Goal: Task Accomplishment & Management: Complete application form

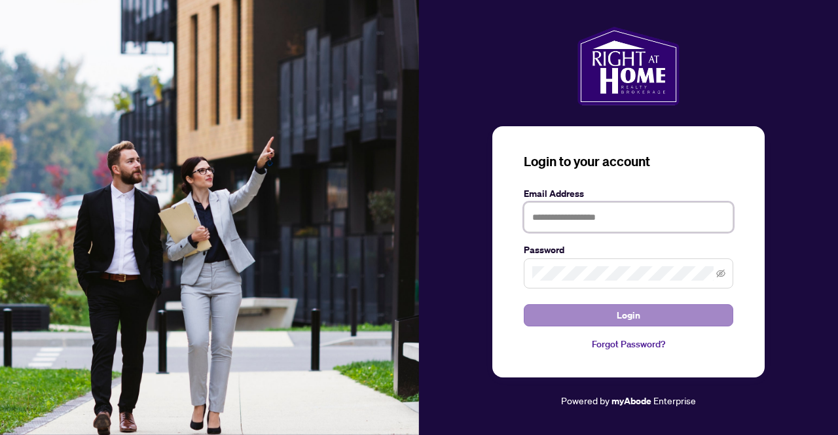
type input "**********"
click at [541, 311] on button "Login" at bounding box center [627, 315] width 209 height 22
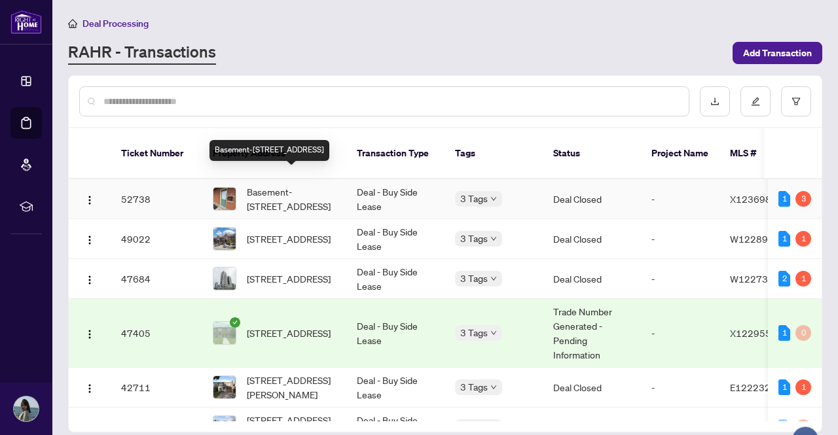
click at [254, 185] on span "Basement-[STREET_ADDRESS]" at bounding box center [291, 199] width 89 height 29
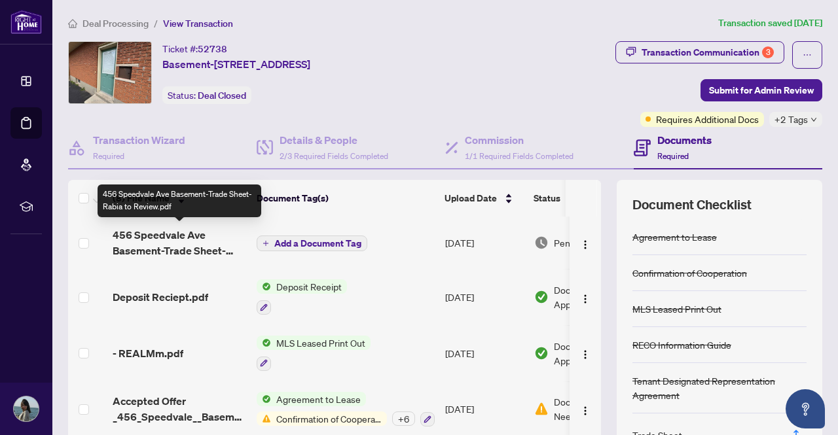
click at [172, 246] on span "456 Speedvale Ave Basement-Trade Sheet-Rabia to Review.pdf" at bounding box center [179, 242] width 133 height 31
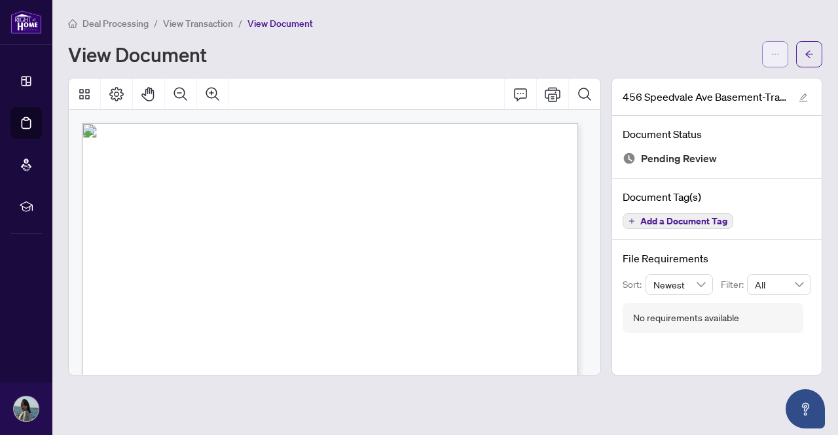
click at [769, 59] on button "button" at bounding box center [775, 54] width 26 height 26
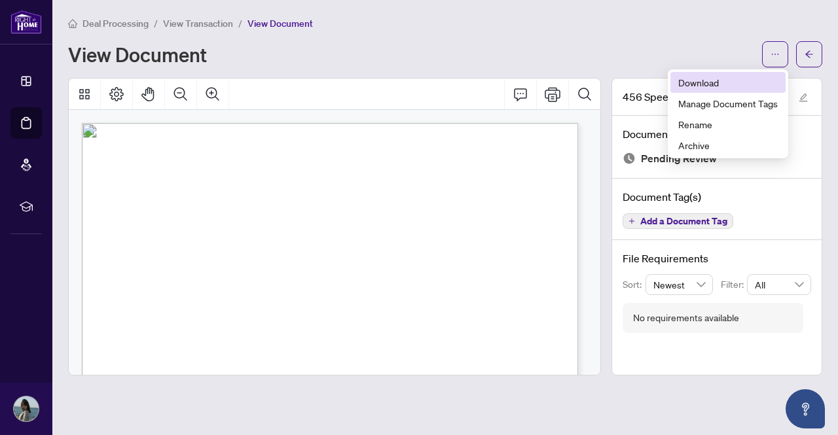
click at [730, 78] on span "Download" at bounding box center [727, 82] width 99 height 14
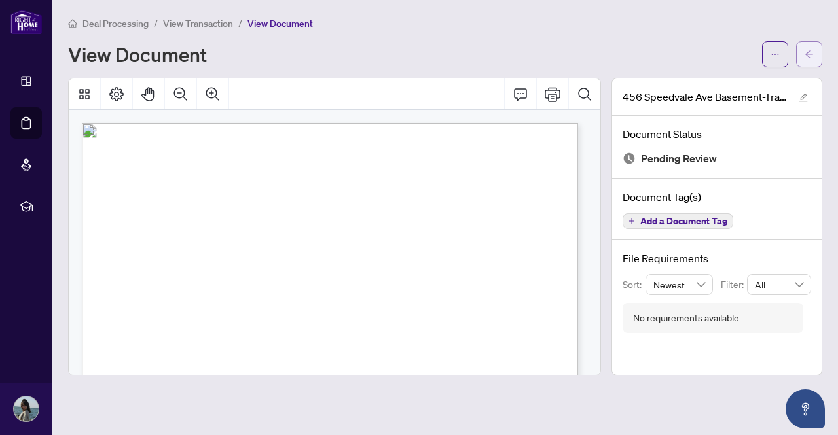
click at [808, 54] on icon "arrow-left" at bounding box center [808, 54] width 9 height 9
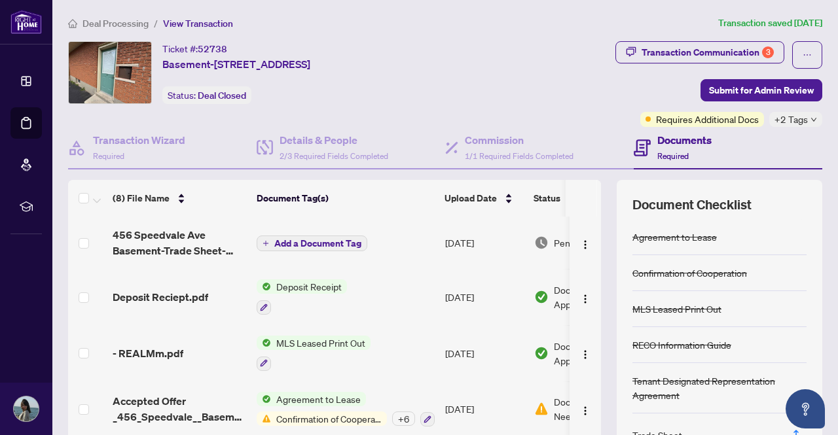
scroll to position [111, 0]
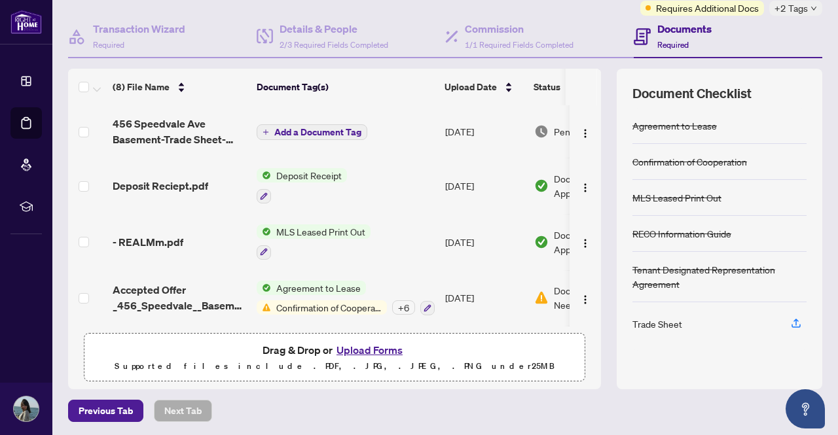
click at [355, 348] on button "Upload Forms" at bounding box center [369, 350] width 74 height 17
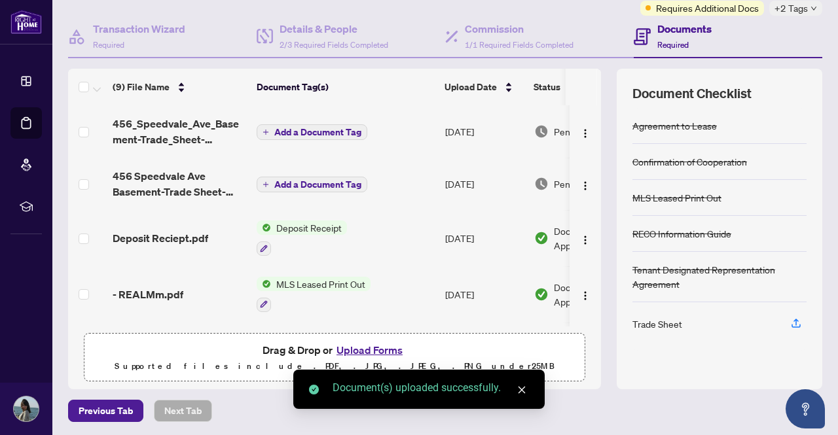
click at [291, 130] on span "Add a Document Tag" at bounding box center [317, 132] width 87 height 9
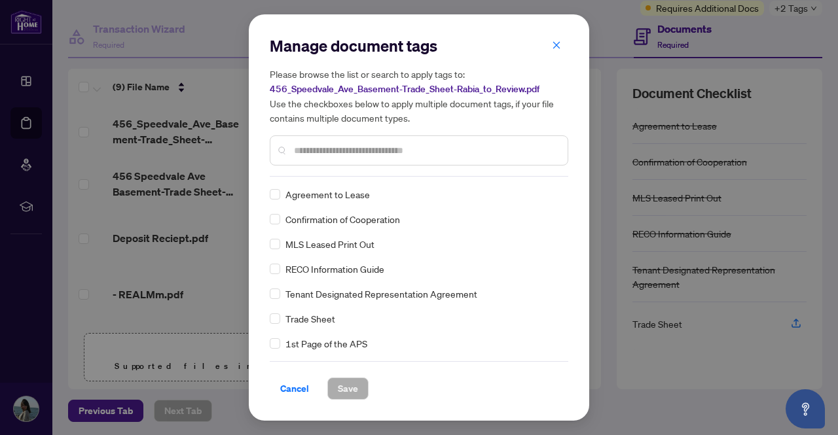
click at [309, 179] on div "Manage document tags Please browse the list or search to apply tags to: 456_Spe…" at bounding box center [419, 217] width 298 height 364
click at [308, 155] on input "text" at bounding box center [425, 150] width 263 height 14
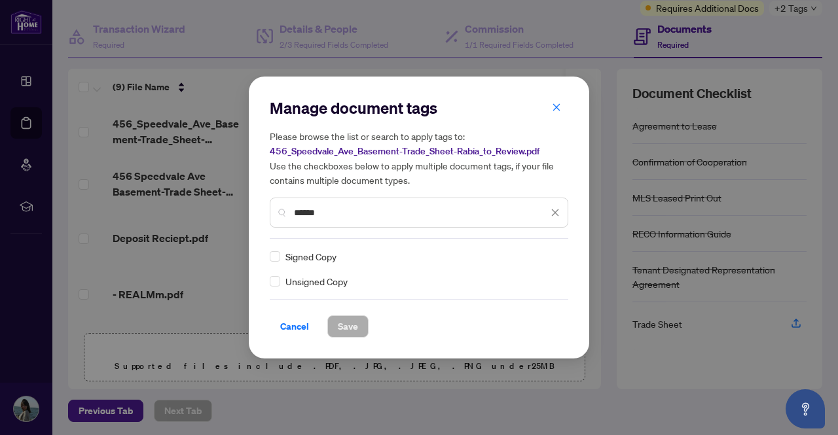
type input "******"
click at [359, 328] on button "Save" at bounding box center [347, 326] width 41 height 22
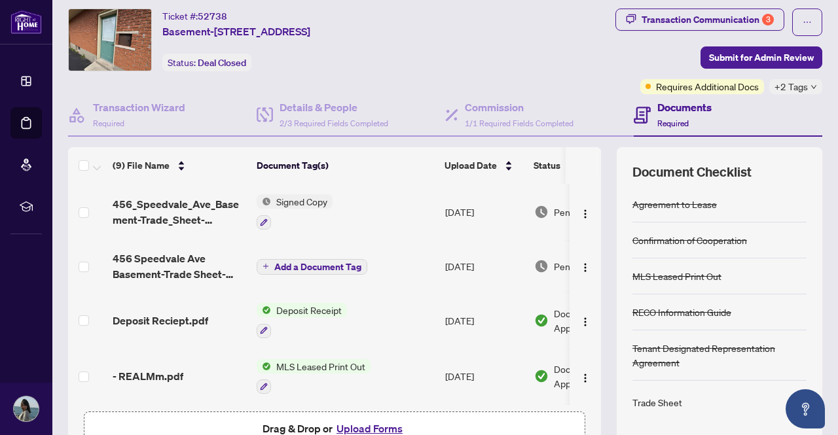
scroll to position [22, 0]
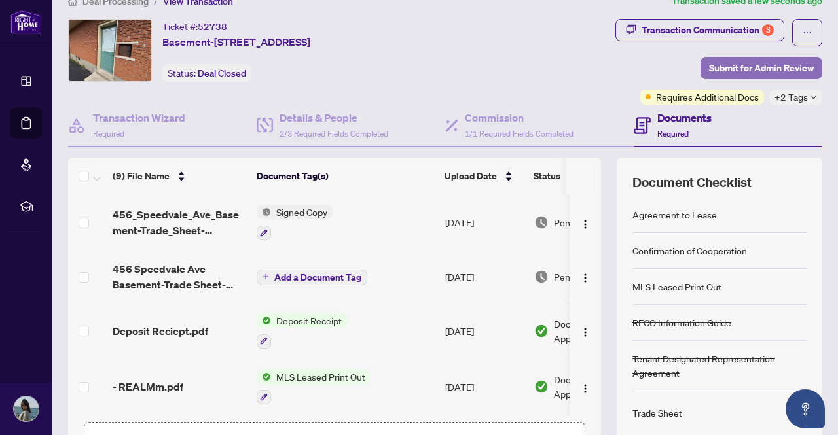
click at [773, 67] on span "Submit for Admin Review" at bounding box center [761, 68] width 105 height 21
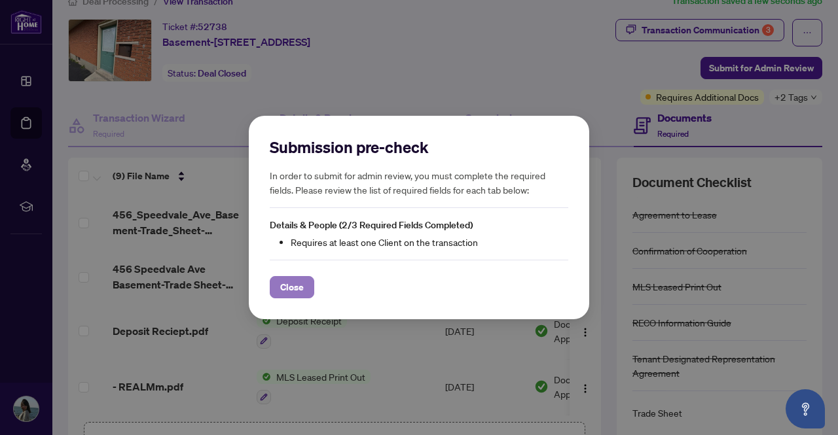
click at [302, 278] on span "Close" at bounding box center [292, 287] width 24 height 21
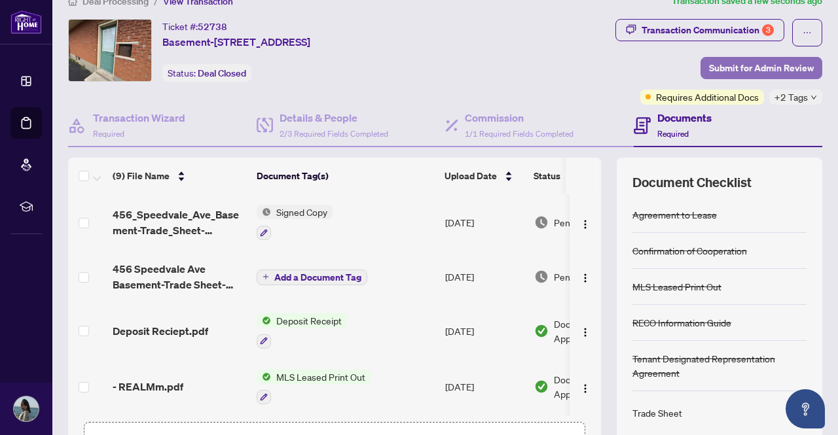
click at [741, 58] on span "Submit for Admin Review" at bounding box center [761, 68] width 105 height 21
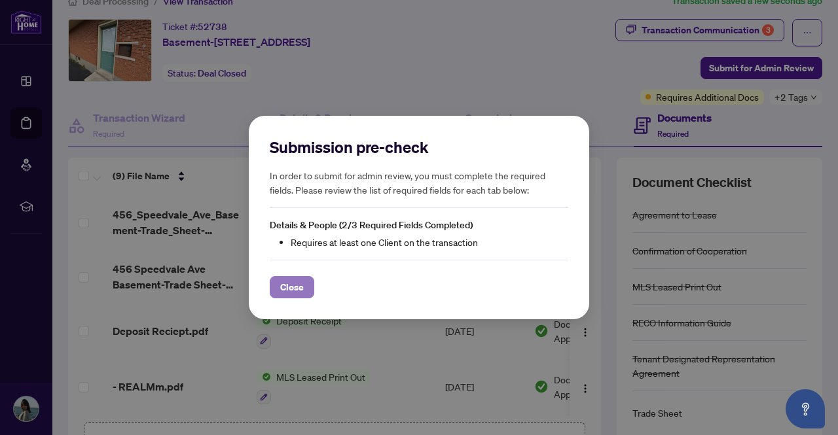
click at [289, 293] on span "Close" at bounding box center [292, 287] width 24 height 21
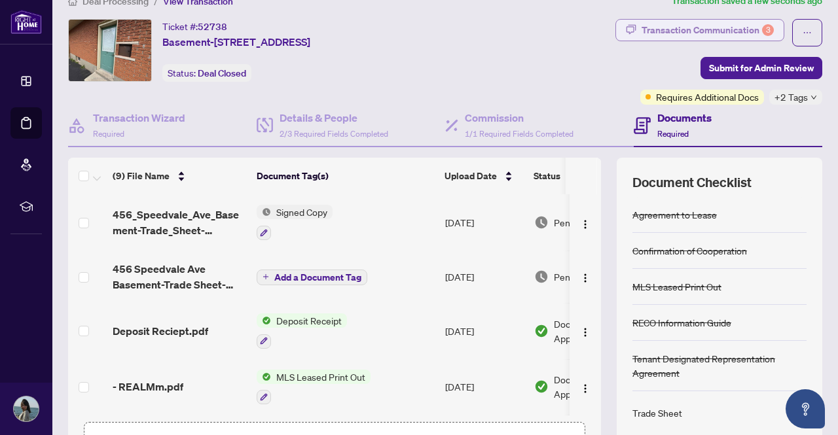
click at [674, 35] on div "Transaction Communication 3" at bounding box center [707, 30] width 132 height 21
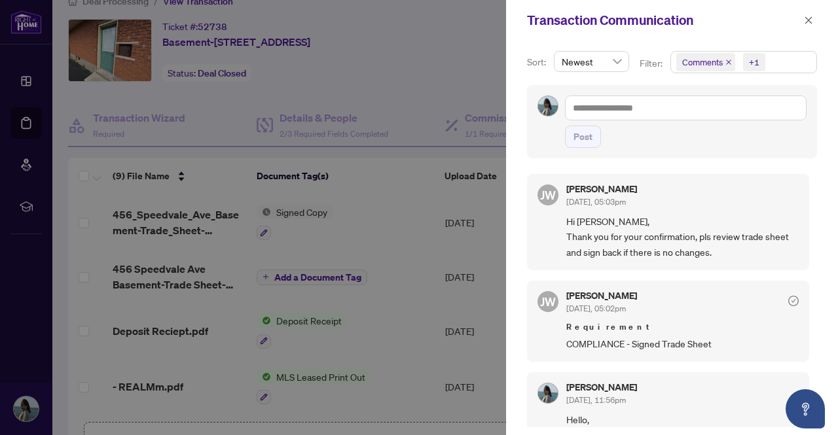
drag, startPoint x: 807, startPoint y: 203, endPoint x: 809, endPoint y: 223, distance: 19.7
click at [809, 223] on div "[PERSON_NAME] [DATE], 05:03pm Hi [PERSON_NAME], Thank you for your confirmation…" at bounding box center [672, 296] width 290 height 261
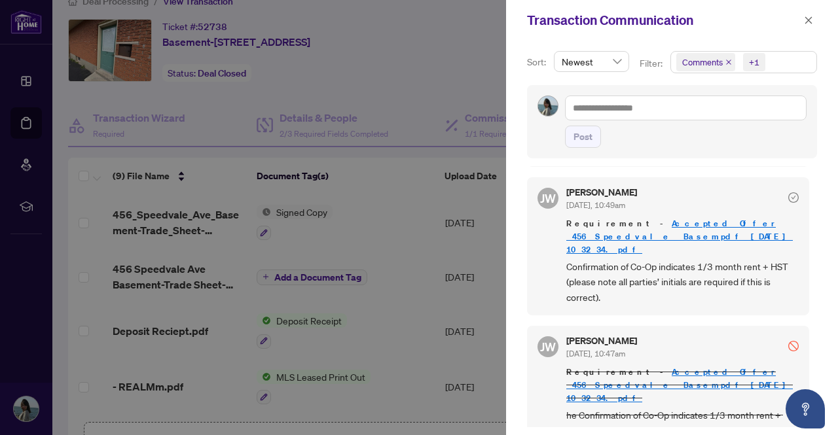
scroll to position [0, 0]
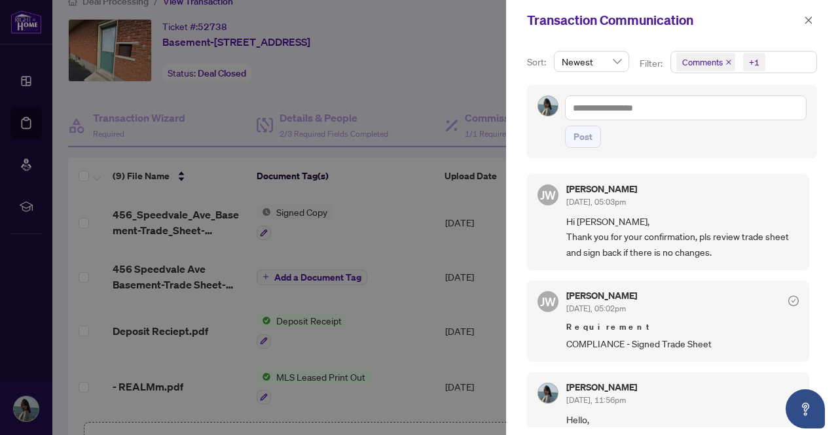
click at [807, 7] on div "Transaction Communication" at bounding box center [672, 20] width 332 height 41
click at [807, 23] on icon "close" at bounding box center [807, 20] width 9 height 9
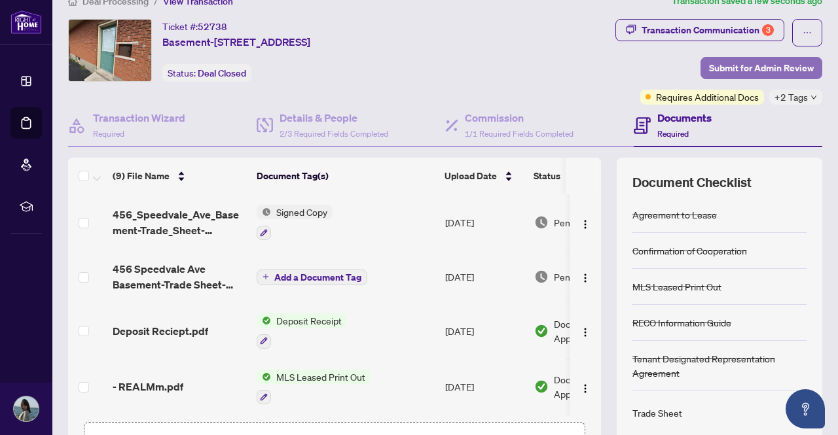
click at [728, 64] on span "Submit for Admin Review" at bounding box center [761, 68] width 105 height 21
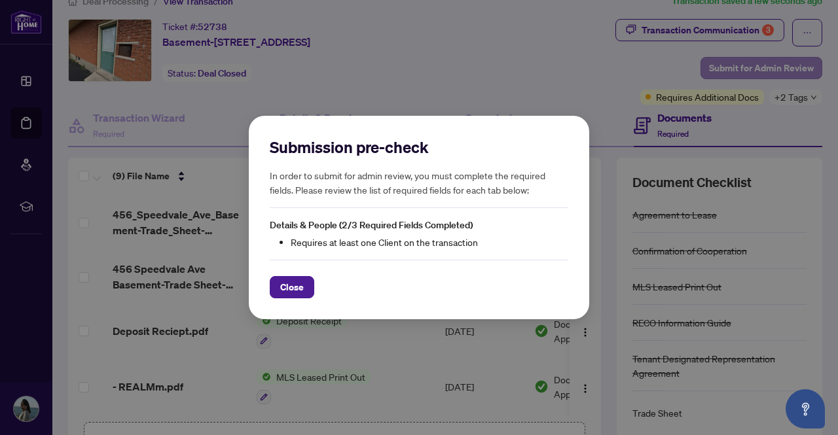
click at [728, 64] on div "Submission pre-check In order to submit for admin review, you must complete the…" at bounding box center [419, 217] width 838 height 435
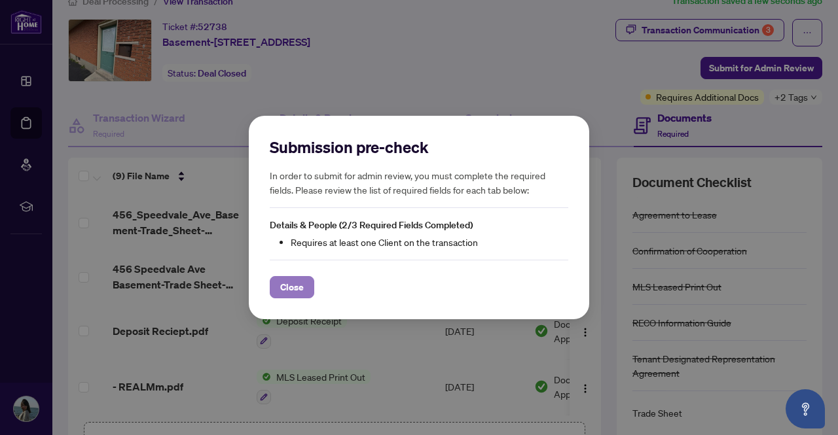
click at [292, 286] on span "Close" at bounding box center [292, 287] width 24 height 21
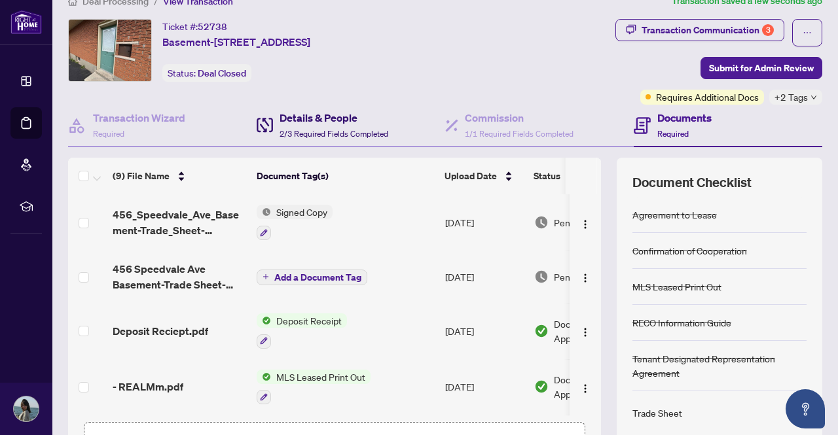
click at [337, 110] on h4 "Details & People" at bounding box center [333, 118] width 109 height 16
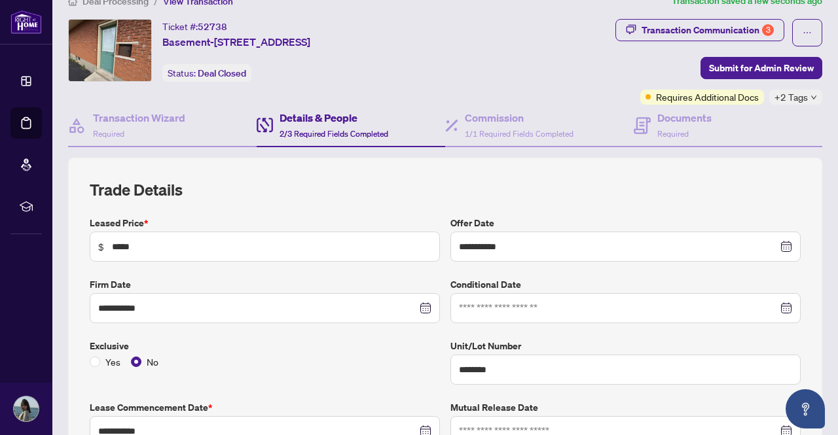
type input "**********"
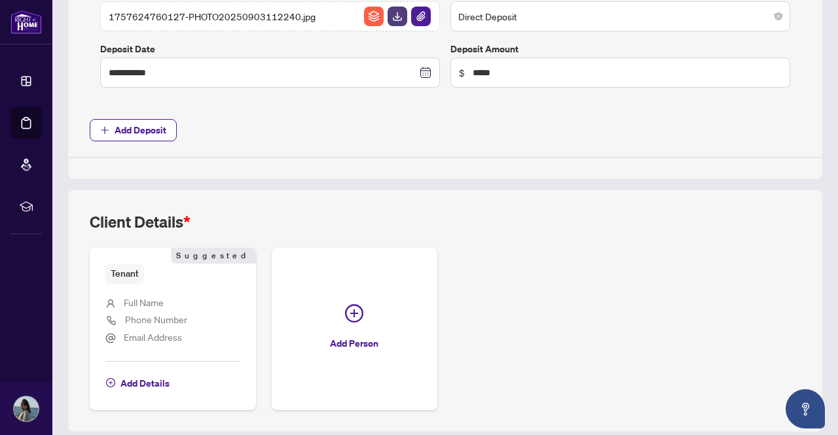
scroll to position [798, 0]
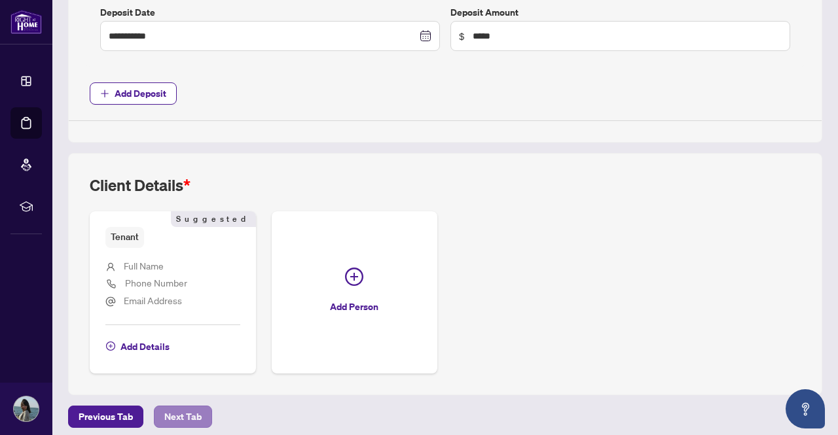
drag, startPoint x: 168, startPoint y: 421, endPoint x: 191, endPoint y: 410, distance: 25.5
click at [191, 410] on main "**********" at bounding box center [444, 217] width 785 height 435
click at [191, 410] on span "Next Tab" at bounding box center [182, 416] width 37 height 21
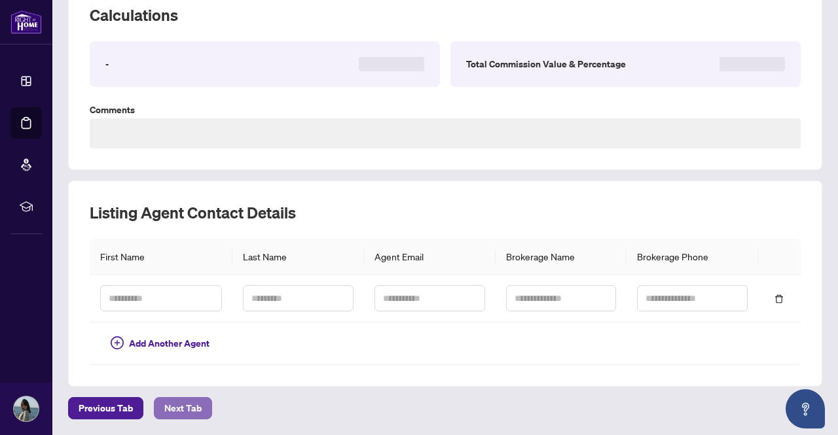
scroll to position [192, 0]
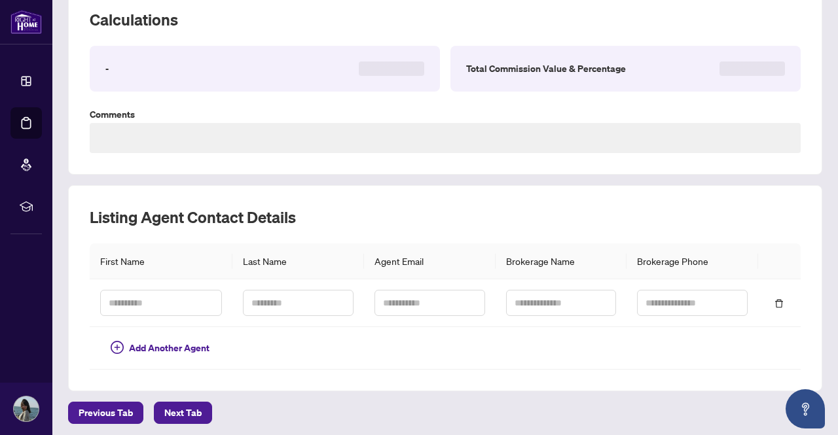
type textarea "**********"
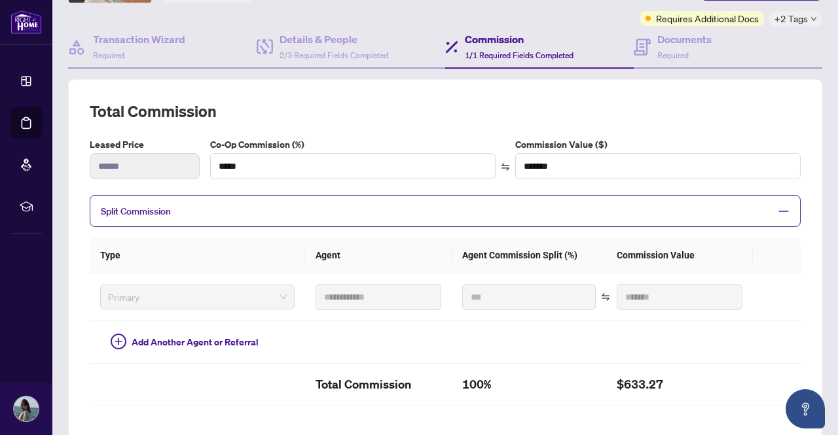
scroll to position [0, 0]
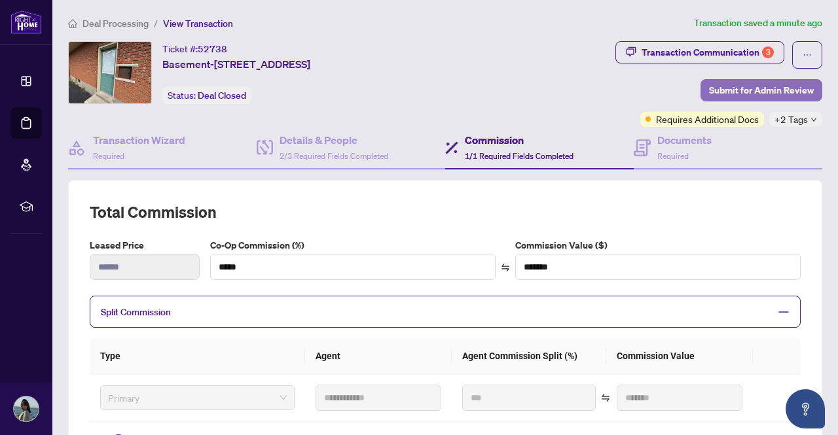
click at [730, 87] on span "Submit for Admin Review" at bounding box center [761, 90] width 105 height 21
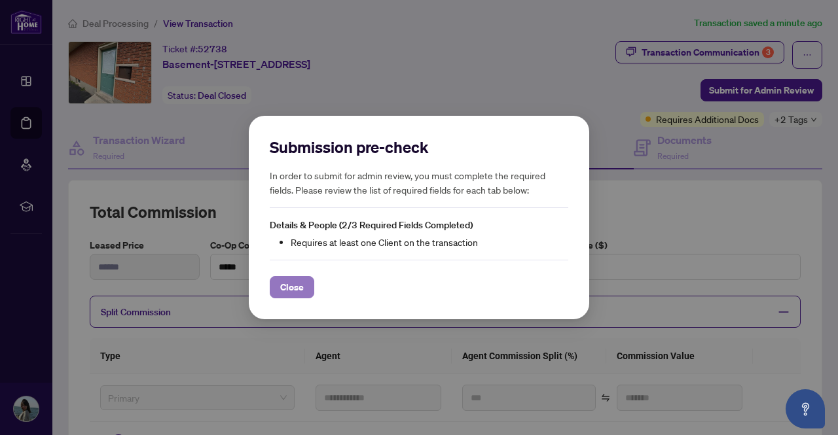
click at [301, 283] on span "Close" at bounding box center [292, 287] width 24 height 21
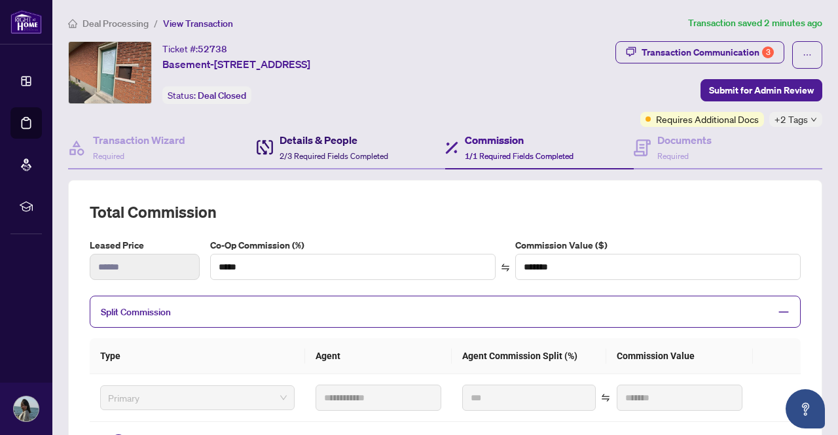
click at [321, 139] on h4 "Details & People" at bounding box center [333, 140] width 109 height 16
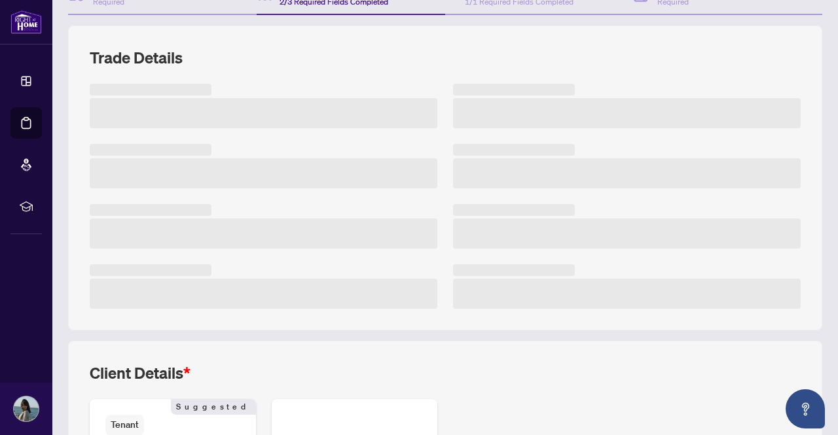
scroll to position [175, 0]
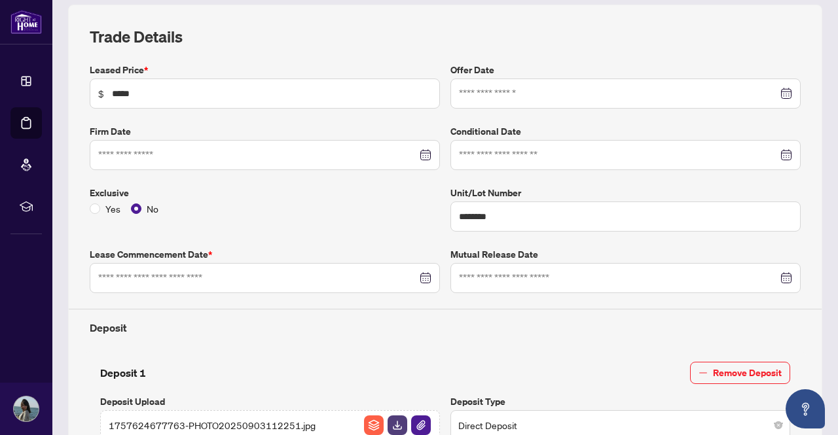
type input "**********"
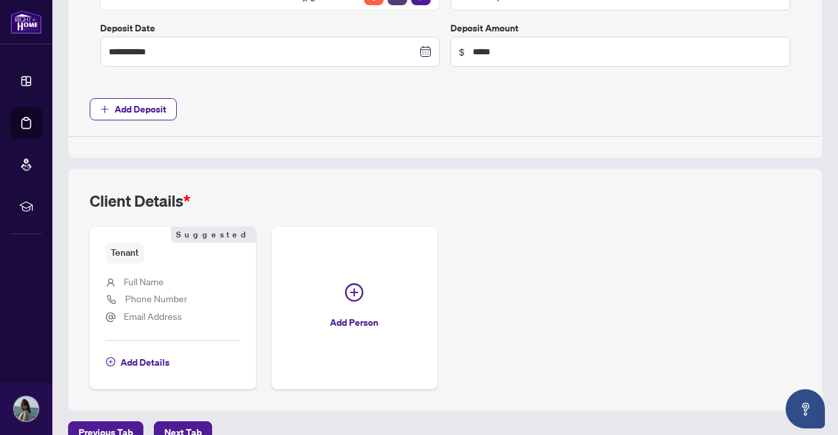
scroll to position [798, 0]
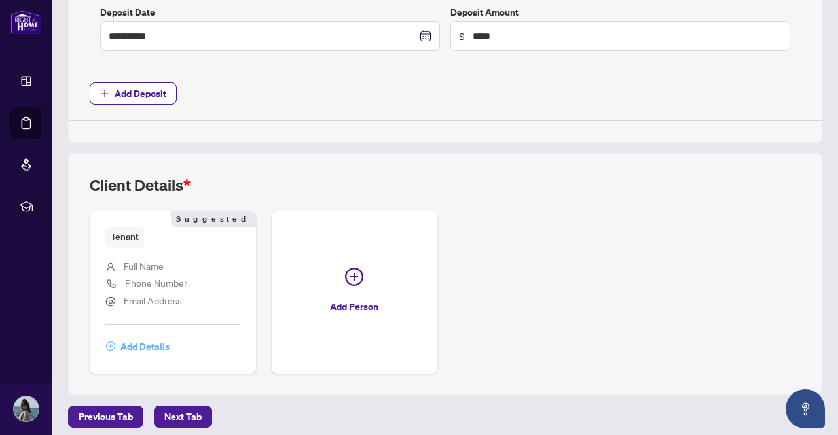
click at [148, 338] on span "Add Details" at bounding box center [144, 346] width 49 height 21
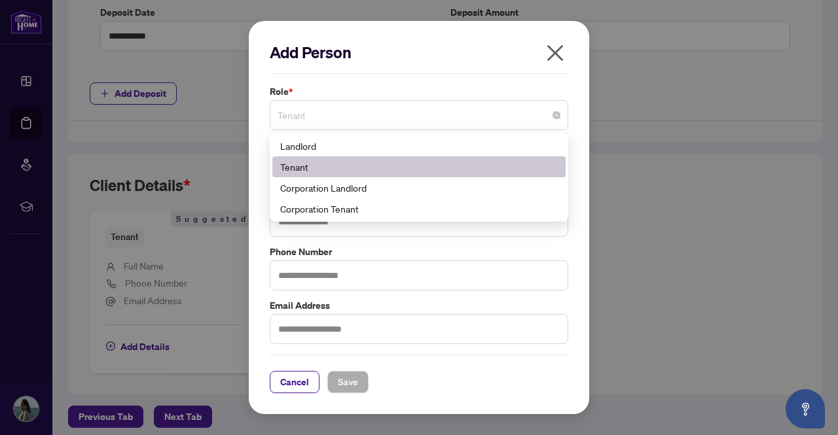
click at [310, 119] on span "Tenant" at bounding box center [418, 115] width 283 height 25
click at [288, 169] on div "Tenant" at bounding box center [418, 167] width 277 height 14
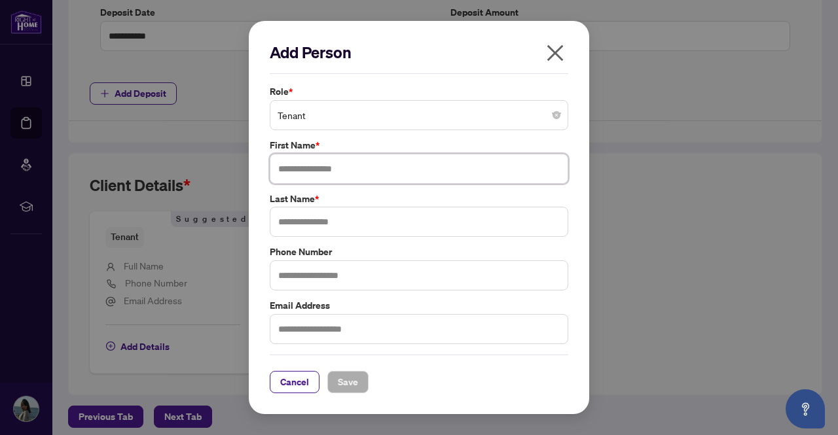
click at [310, 168] on input "text" at bounding box center [419, 169] width 298 height 30
type input "*****"
click at [306, 217] on input "text" at bounding box center [419, 222] width 298 height 30
type input "*****"
click at [300, 283] on input "text" at bounding box center [419, 275] width 298 height 30
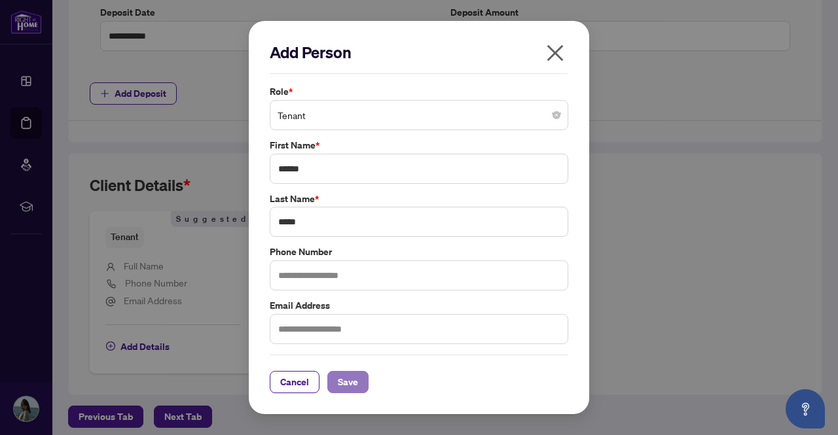
click at [344, 390] on span "Save" at bounding box center [348, 382] width 20 height 21
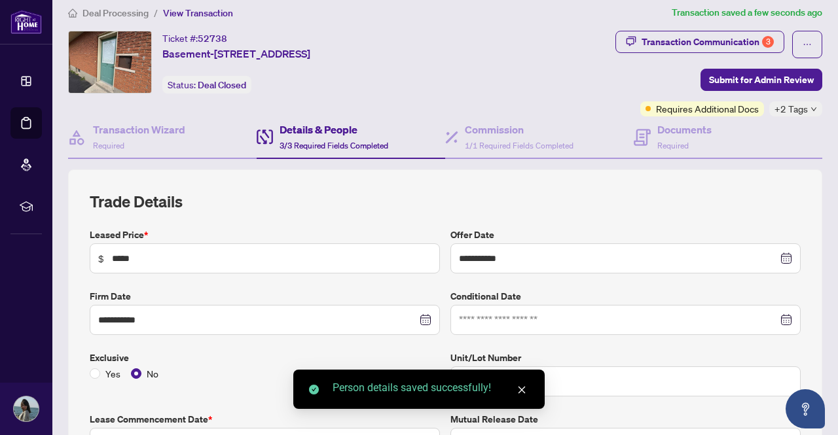
scroll to position [0, 0]
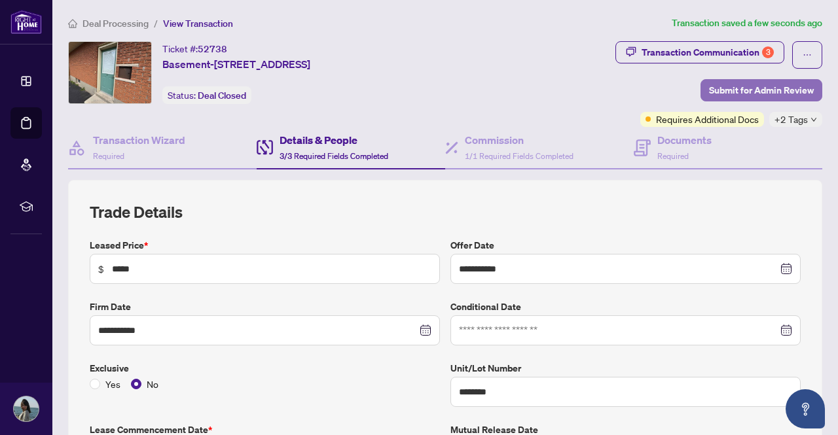
click at [723, 95] on span "Submit for Admin Review" at bounding box center [761, 90] width 105 height 21
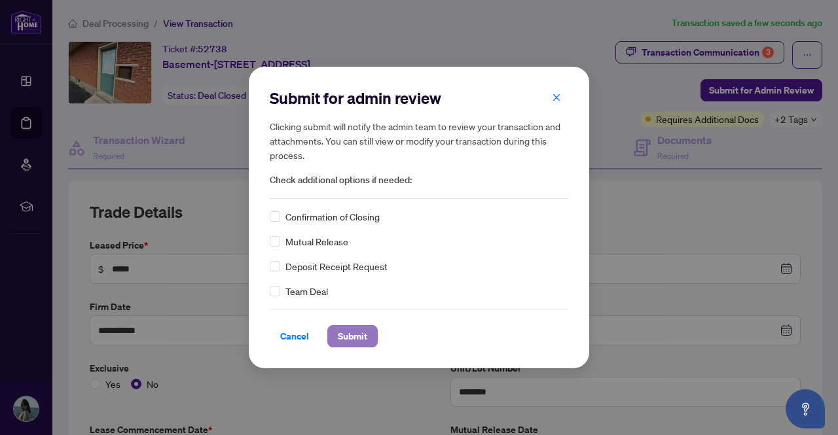
click at [354, 340] on span "Submit" at bounding box center [352, 336] width 29 height 21
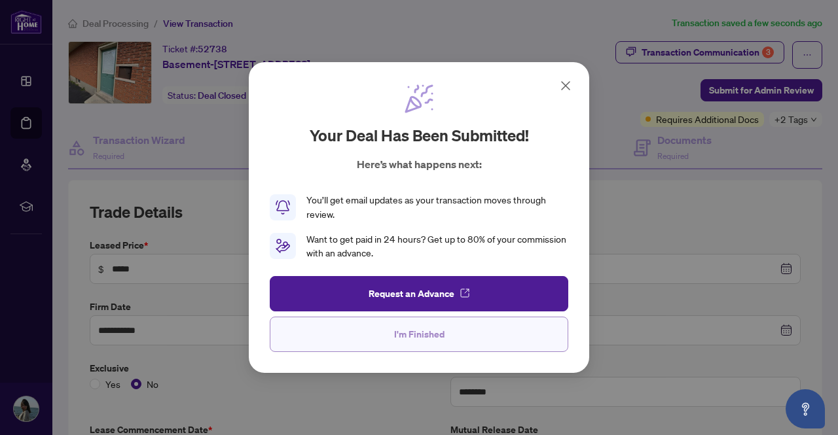
click at [408, 344] on span "I'm Finished" at bounding box center [419, 334] width 50 height 21
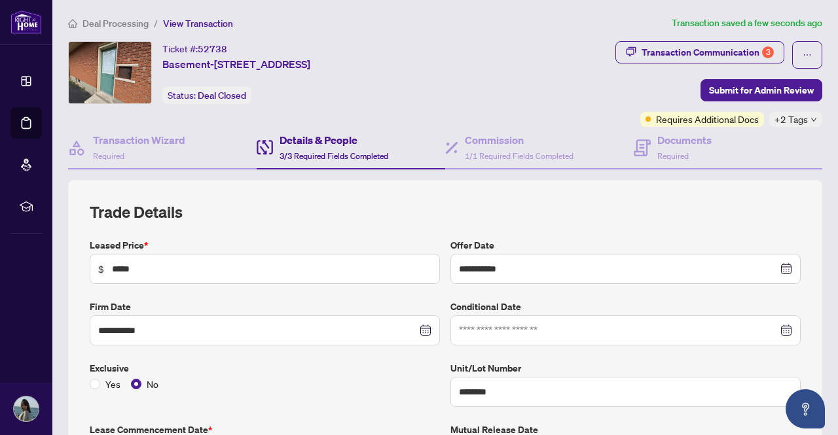
click at [116, 22] on span "Deal Processing" at bounding box center [115, 24] width 66 height 12
